Goal: Information Seeking & Learning: Learn about a topic

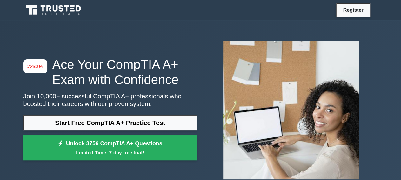
scroll to position [33, 0]
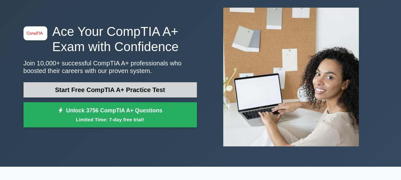
click at [97, 90] on link "Start Free CompTIA A+ Practice Test" at bounding box center [111, 89] width 174 height 15
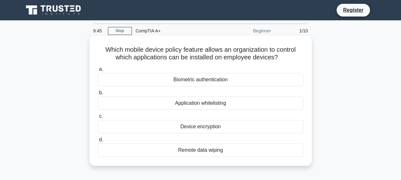
click at [155, 104] on div "Application whitelisting" at bounding box center [201, 103] width 206 height 13
click at [98, 95] on input "b. Application whitelisting" at bounding box center [98, 93] width 0 height 4
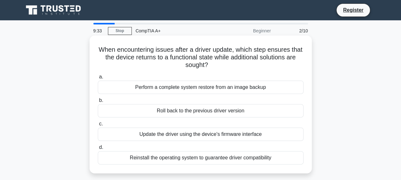
click at [150, 112] on div "Roll back to the previous driver version" at bounding box center [201, 110] width 206 height 13
click at [98, 103] on input "b. Roll back to the previous driver version" at bounding box center [98, 101] width 0 height 4
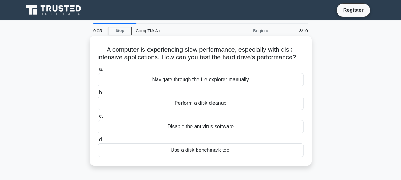
click at [168, 150] on div "Use a disk benchmark tool" at bounding box center [201, 150] width 206 height 13
click at [98, 142] on input "d. Use a disk benchmark tool" at bounding box center [98, 140] width 0 height 4
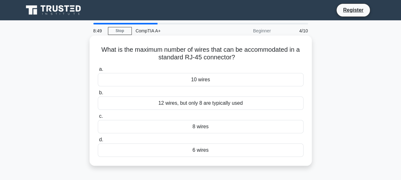
click at [171, 126] on div "8 wires" at bounding box center [201, 126] width 206 height 13
click at [98, 119] on input "c. 8 wires" at bounding box center [98, 116] width 0 height 4
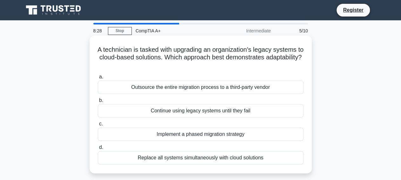
click at [147, 133] on div "Implement a phased migration strategy" at bounding box center [201, 134] width 206 height 13
click at [98, 126] on input "c. Implement a phased migration strategy" at bounding box center [98, 124] width 0 height 4
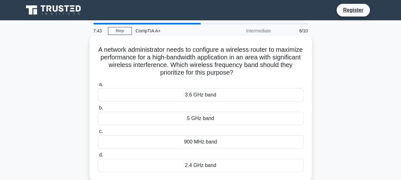
click at [182, 164] on div "2.4 GHz band" at bounding box center [201, 165] width 206 height 13
click at [98, 157] on input "d. 2.4 GHz band" at bounding box center [98, 155] width 0 height 4
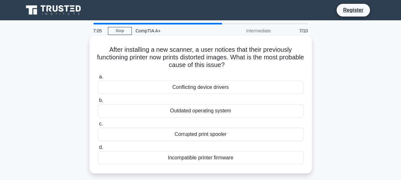
click at [177, 89] on div "Conflicting device drivers" at bounding box center [201, 87] width 206 height 13
click at [98, 79] on input "a. Conflicting device drivers" at bounding box center [98, 77] width 0 height 4
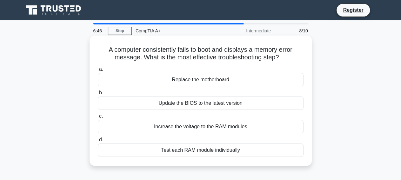
click at [132, 149] on div "Test each RAM module individually" at bounding box center [201, 150] width 206 height 13
click at [98, 142] on input "d. Test each RAM module individually" at bounding box center [98, 140] width 0 height 4
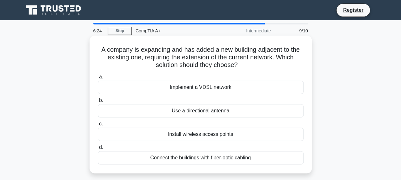
click at [159, 135] on div "Install wireless access points" at bounding box center [201, 134] width 206 height 13
click at [98, 126] on input "c. Install wireless access points" at bounding box center [98, 124] width 0 height 4
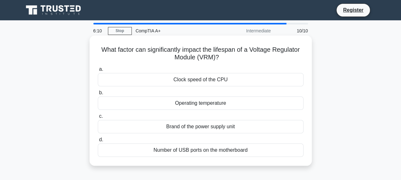
click at [154, 103] on div "Operating temperature" at bounding box center [201, 103] width 206 height 13
click at [98, 95] on input "b. Operating temperature" at bounding box center [98, 93] width 0 height 4
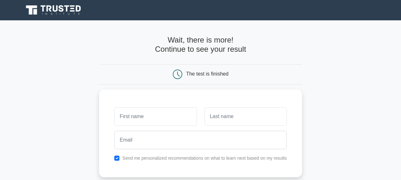
scroll to position [33, 0]
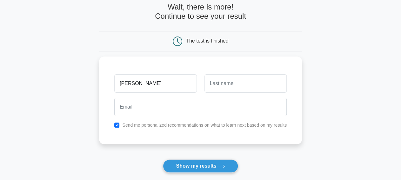
type input "[PERSON_NAME]"
type input "n"
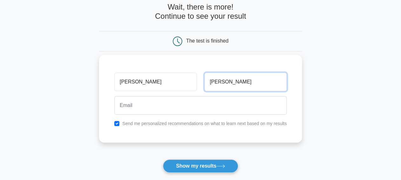
type input "[PERSON_NAME]"
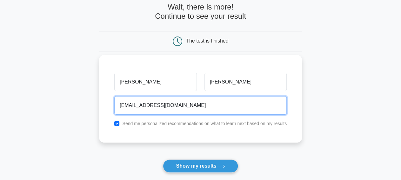
type input "[EMAIL_ADDRESS][DOMAIN_NAME]"
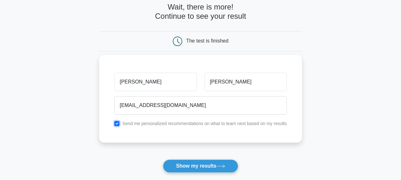
click at [117, 124] on input "checkbox" at bounding box center [116, 123] width 5 height 5
checkbox input "false"
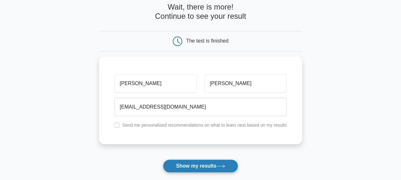
click at [200, 167] on button "Show my results" at bounding box center [200, 166] width 75 height 13
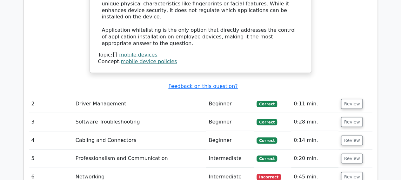
scroll to position [859, 0]
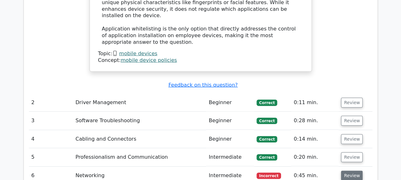
click at [345, 171] on button "Review" at bounding box center [352, 176] width 22 height 10
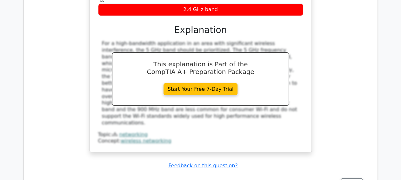
scroll to position [1190, 0]
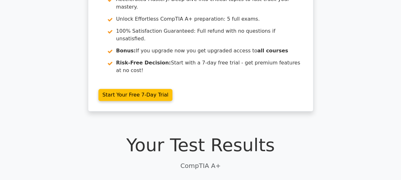
scroll to position [0, 0]
